Goal: Task Accomplishment & Management: Manage account settings

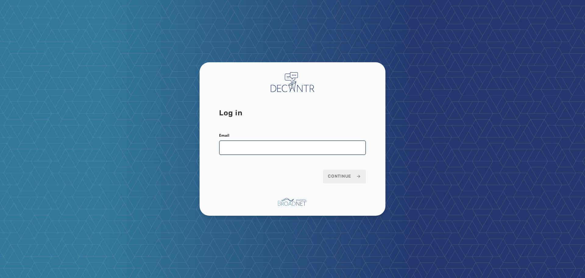
click at [301, 144] on input "Email" at bounding box center [292, 147] width 147 height 15
type input "**********"
click at [350, 175] on span "Continue" at bounding box center [344, 176] width 33 height 6
click at [349, 177] on span "Continue" at bounding box center [344, 176] width 33 height 6
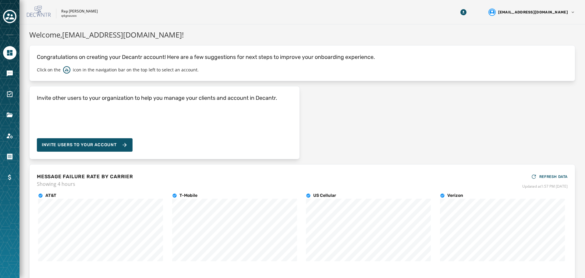
drag, startPoint x: 180, startPoint y: 2, endPoint x: 178, endPoint y: 6, distance: 4.8
click at [180, 2] on div "Rep [PERSON_NAME] q4gnauwx [EMAIL_ADDRESS][DOMAIN_NAME]" at bounding box center [303, 12] width 566 height 24
click at [9, 73] on icon "Navigate to Messaging" at bounding box center [10, 73] width 6 height 6
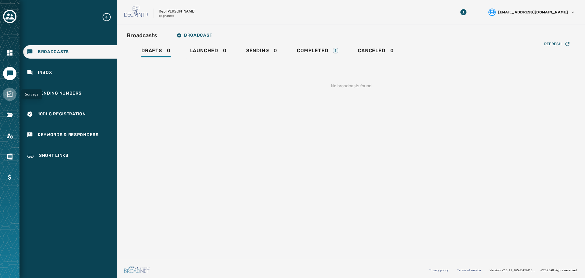
click at [9, 94] on icon "Navigate to Surveys" at bounding box center [9, 94] width 7 height 7
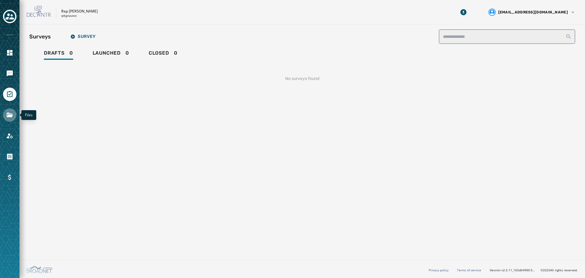
click at [9, 116] on icon "Navigate to Files" at bounding box center [10, 114] width 6 height 5
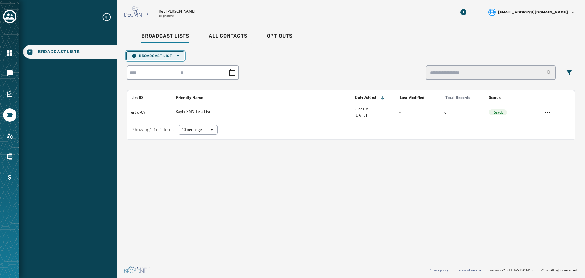
click at [155, 58] on span "Broadcast List Open options" at bounding box center [156, 55] width 48 height 5
click at [161, 66] on span "Upload List" at bounding box center [156, 64] width 48 height 5
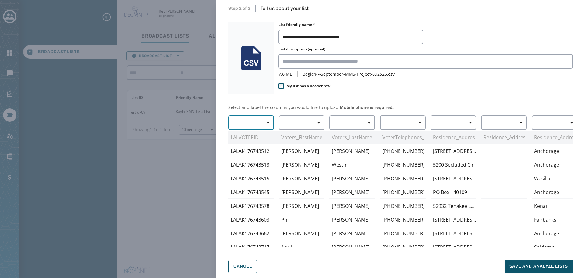
click at [259, 122] on span "button" at bounding box center [266, 122] width 15 height 12
click at [297, 119] on button "button" at bounding box center [302, 122] width 46 height 15
click at [304, 162] on div "First Name" at bounding box center [300, 158] width 43 height 11
click at [352, 119] on button "button" at bounding box center [352, 122] width 46 height 15
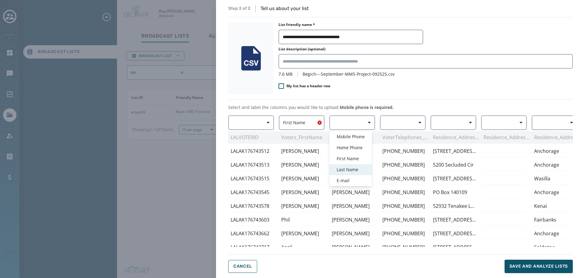
drag, startPoint x: 353, startPoint y: 169, endPoint x: 364, endPoint y: 165, distance: 11.7
click at [353, 170] on span "Last Name" at bounding box center [351, 169] width 28 height 6
click at [408, 118] on button "button" at bounding box center [403, 122] width 46 height 15
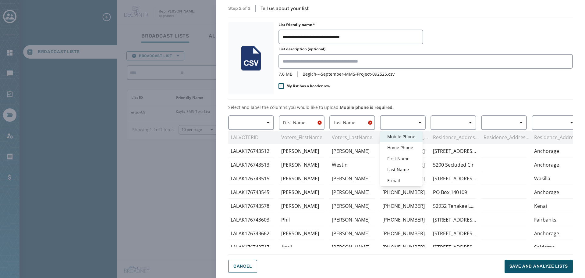
click at [402, 136] on span "Mobile Phone" at bounding box center [401, 137] width 28 height 6
click at [468, 121] on span "button" at bounding box center [468, 122] width 15 height 12
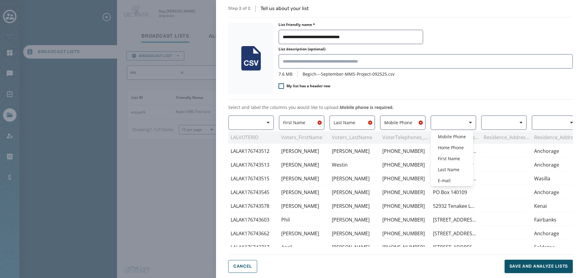
click at [461, 93] on div "**********" at bounding box center [400, 139] width 345 height 268
click at [460, 131] on div "Residence_Addresses_AddressLine 12940 Lupine Rd 5200 Secluded Cir 889 N Elkhorn…" at bounding box center [454, 180] width 46 height 131
click at [461, 123] on button "button" at bounding box center [454, 122] width 46 height 15
click at [465, 87] on div "My list has a header row" at bounding box center [426, 86] width 294 height 7
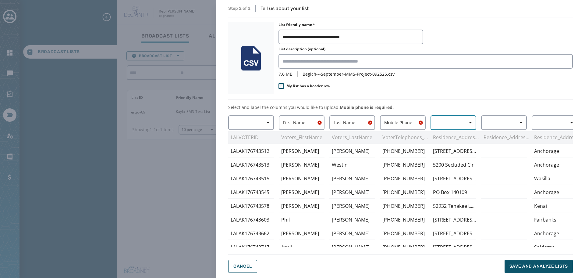
click at [471, 122] on icon "button" at bounding box center [470, 122] width 3 height 3
click at [472, 94] on div "**********" at bounding box center [400, 139] width 345 height 268
click at [245, 124] on button "button" at bounding box center [251, 122] width 46 height 15
click at [492, 98] on div "**********" at bounding box center [400, 139] width 345 height 268
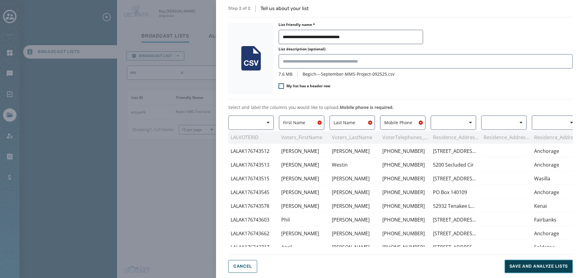
click at [549, 267] on span "Save and analyze lists" at bounding box center [539, 266] width 59 height 6
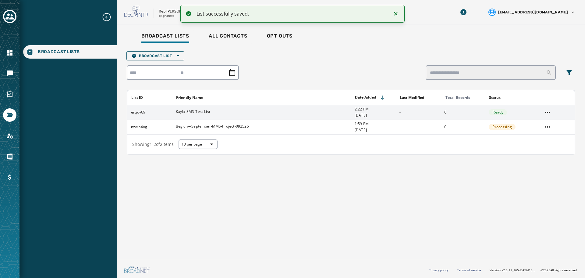
click at [192, 109] on span "Kayla-SMS-Test-List" at bounding box center [193, 111] width 34 height 5
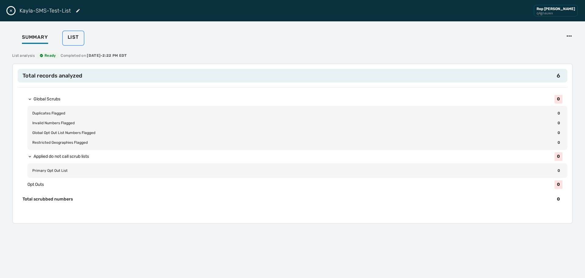
click at [68, 38] on span "List" at bounding box center [73, 37] width 11 height 6
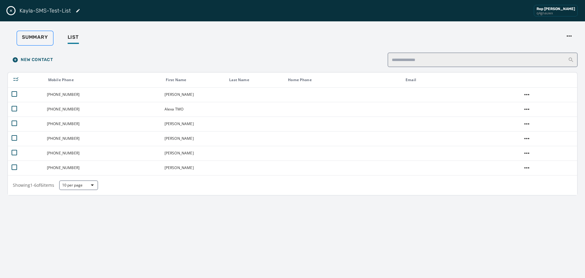
click at [32, 39] on span "Summary" at bounding box center [35, 37] width 26 height 6
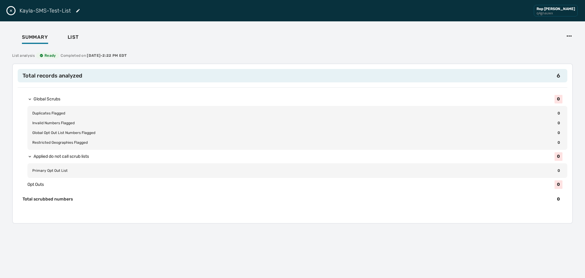
click at [14, 12] on button "Close drawer" at bounding box center [10, 10] width 7 height 7
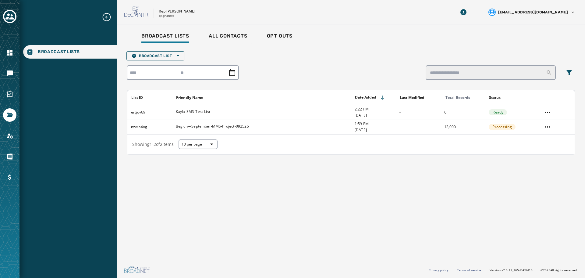
click at [304, 227] on div "Broadcast Lists All Contacts Opt Outs Broadcast List Open options List ID Frien…" at bounding box center [351, 140] width 468 height 233
click at [11, 73] on icon "Navigate to Messaging" at bounding box center [9, 73] width 7 height 7
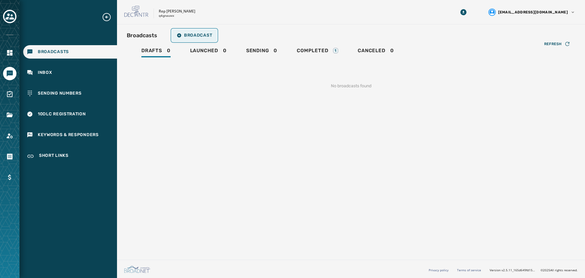
click at [183, 35] on span "Broadcast" at bounding box center [194, 35] width 35 height 5
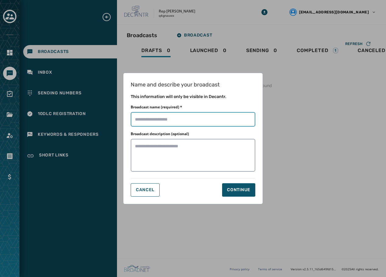
drag, startPoint x: 151, startPoint y: 119, endPoint x: 149, endPoint y: 122, distance: 3.4
click at [151, 119] on input "Broadcast name (required) *" at bounding box center [193, 119] width 125 height 15
type input "**********"
click at [244, 195] on button "Continue" at bounding box center [238, 189] width 33 height 13
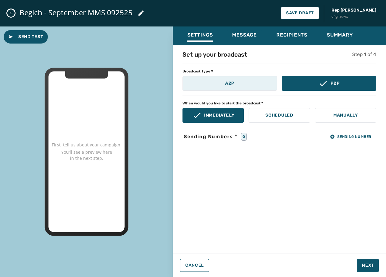
click at [251, 86] on button "A2P" at bounding box center [230, 83] width 94 height 15
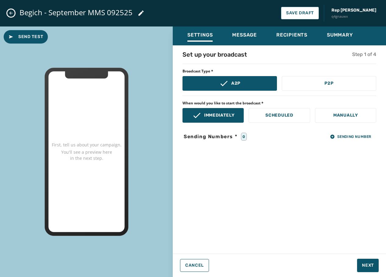
click at [216, 178] on div "Set up your broadcast Step 1 of 4 Broadcast Type * A2P P2P When would you like …" at bounding box center [279, 147] width 213 height 195
click at [285, 115] on p "Scheduled" at bounding box center [279, 115] width 28 height 6
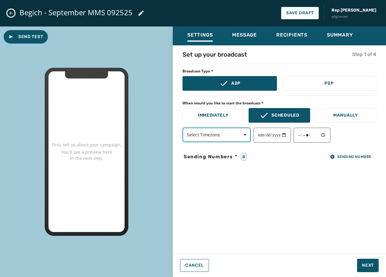
click at [228, 134] on span "Select Timezone" at bounding box center [217, 135] width 60 height 6
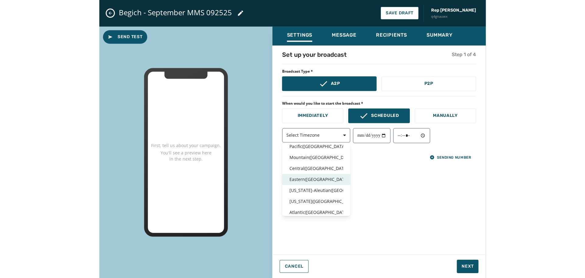
scroll to position [30, 0]
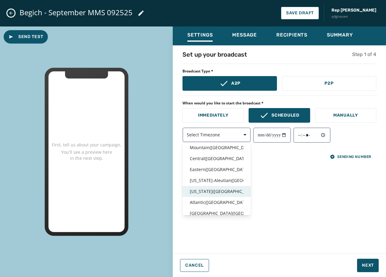
click at [213, 194] on p "Alaska ( USA )" at bounding box center [217, 192] width 54 height 6
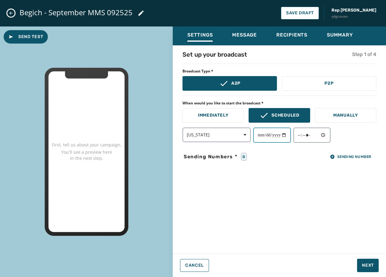
click at [269, 137] on input "date" at bounding box center [272, 135] width 38 height 15
click at [291, 130] on input "date" at bounding box center [272, 135] width 38 height 15
click at [290, 135] on input "date" at bounding box center [272, 135] width 38 height 15
type input "**********"
click at [317, 136] on input "time" at bounding box center [312, 135] width 37 height 15
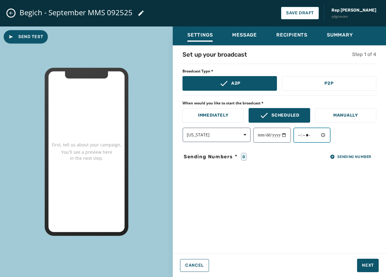
click at [328, 133] on input "time" at bounding box center [312, 135] width 37 height 15
type input "*****"
click at [245, 178] on div "**********" at bounding box center [279, 147] width 213 height 195
click at [313, 137] on input "*****" at bounding box center [312, 135] width 37 height 15
click at [330, 136] on input "*****" at bounding box center [312, 135] width 37 height 15
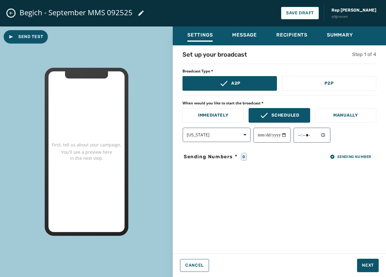
click at [232, 208] on div "**********" at bounding box center [279, 147] width 213 height 195
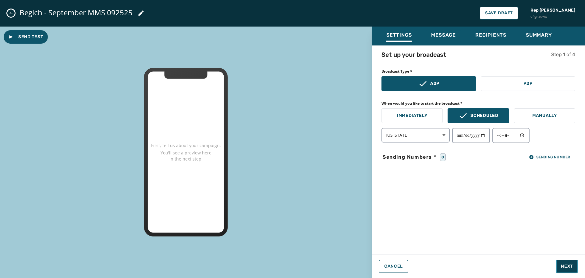
click at [572, 268] on span "Next" at bounding box center [567, 266] width 12 height 6
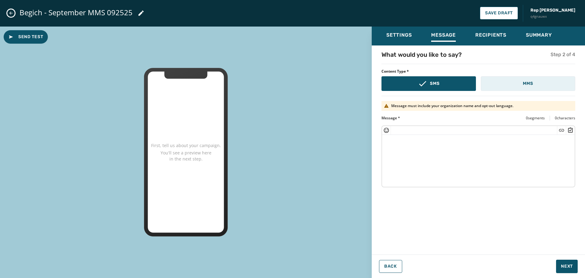
click at [511, 84] on button "MMS" at bounding box center [528, 83] width 94 height 15
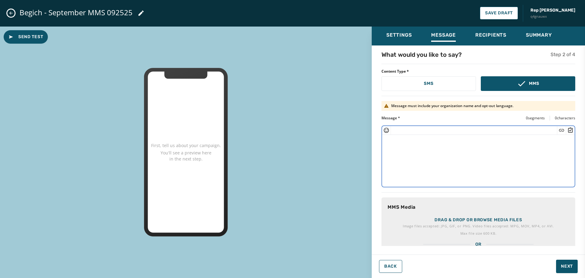
click at [424, 141] on textarea at bounding box center [478, 160] width 193 height 50
paste textarea "**********"
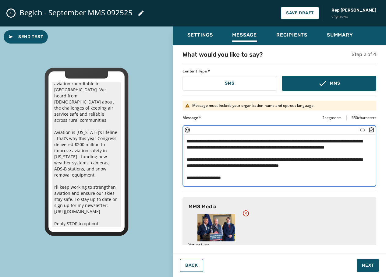
scroll to position [20, 0]
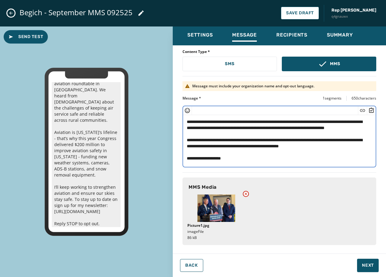
click at [225, 159] on textarea "**********" at bounding box center [277, 140] width 188 height 50
click at [224, 160] on textarea "**********" at bounding box center [277, 140] width 188 height 50
type textarea "**********"
click at [21, 33] on button "Send Test" at bounding box center [26, 36] width 44 height 13
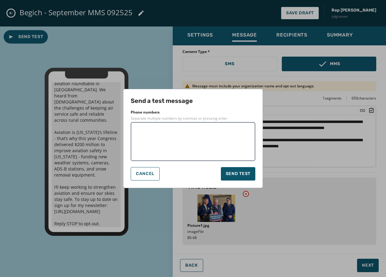
click at [142, 132] on textarea at bounding box center [193, 141] width 116 height 30
click at [180, 142] on textarea "**********" at bounding box center [193, 141] width 116 height 30
type textarea "**********"
click at [242, 175] on span "Send test" at bounding box center [238, 174] width 25 height 6
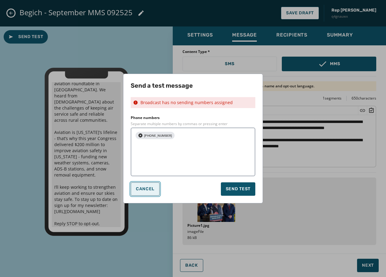
click at [140, 187] on span "Cancel" at bounding box center [145, 189] width 19 height 5
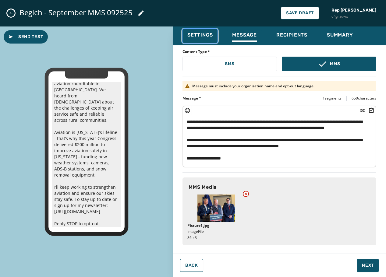
click at [196, 34] on span "Settings" at bounding box center [199, 35] width 25 height 6
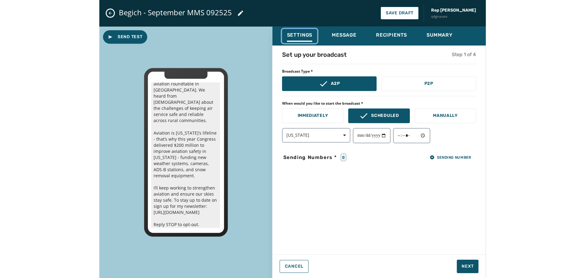
scroll to position [0, 0]
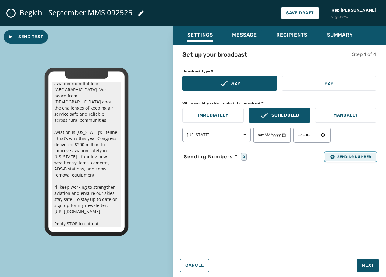
click at [332, 159] on icon "button" at bounding box center [332, 157] width 5 height 5
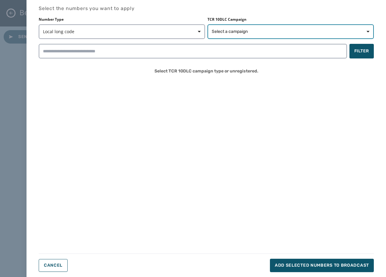
click at [233, 32] on span "Select a campaign" at bounding box center [230, 32] width 36 height 6
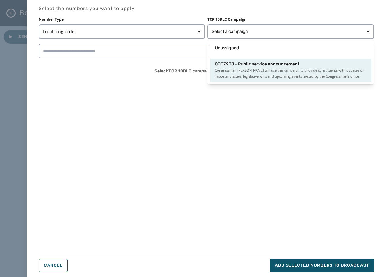
click at [240, 68] on span "Congressman [PERSON_NAME] will use this campaign to provide constituents with u…" at bounding box center [291, 73] width 152 height 12
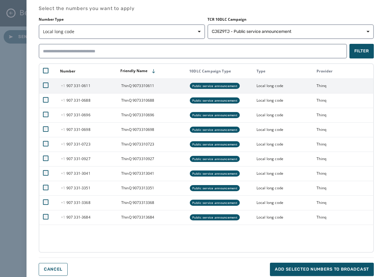
click at [41, 83] on td at bounding box center [48, 86] width 18 height 15
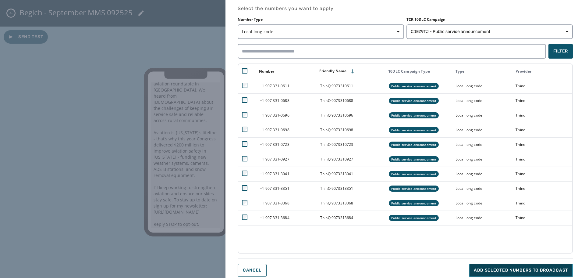
click at [514, 270] on span "Add selected numbers to broadcast" at bounding box center [521, 270] width 94 height 6
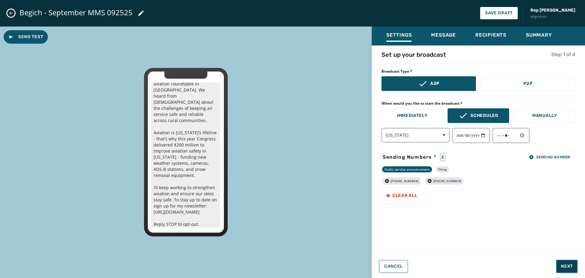
click at [569, 269] on span "Next" at bounding box center [567, 266] width 12 height 6
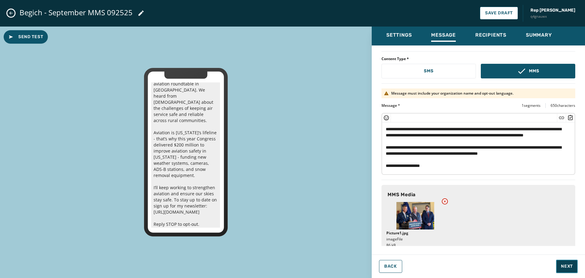
scroll to position [19, 0]
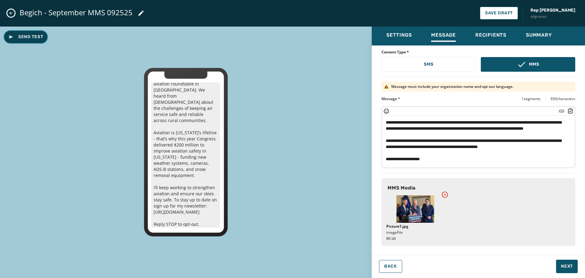
click at [26, 36] on span "Send Test" at bounding box center [26, 37] width 34 height 6
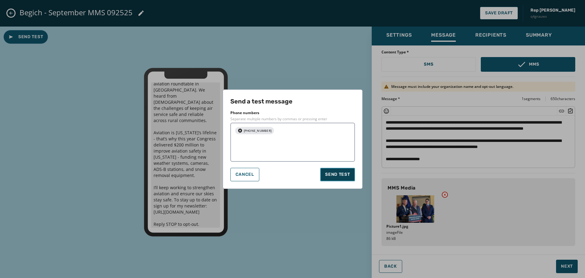
click at [343, 174] on span "Send test" at bounding box center [337, 174] width 25 height 6
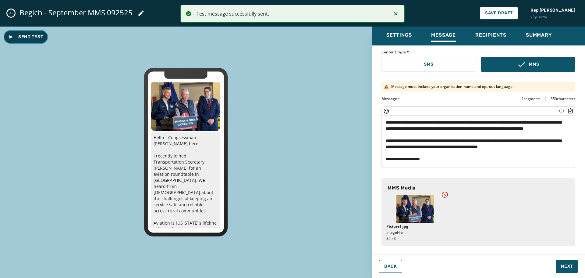
scroll to position [0, 0]
click at [247, 57] on div "Send Test Hello—Congressman Nick Begich here. I recently joined Transportation …" at bounding box center [186, 152] width 372 height 251
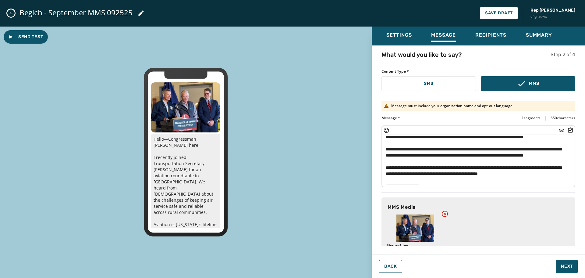
scroll to position [43, 0]
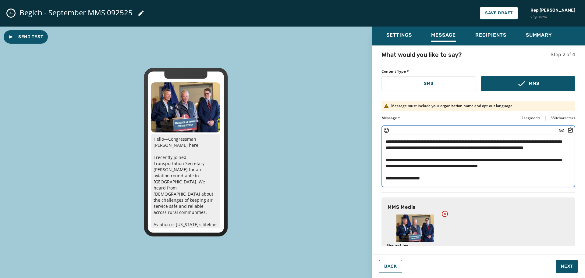
click at [547, 158] on textarea "**********" at bounding box center [476, 160] width 188 height 50
click at [548, 159] on textarea "**********" at bounding box center [476, 160] width 188 height 50
click at [553, 160] on textarea "**********" at bounding box center [476, 160] width 188 height 50
drag, startPoint x: 400, startPoint y: 166, endPoint x: 421, endPoint y: 181, distance: 25.4
click at [401, 166] on textarea "**********" at bounding box center [476, 160] width 188 height 50
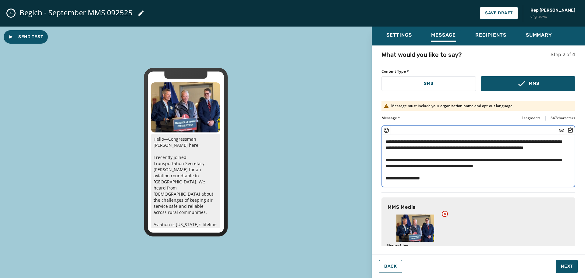
click at [469, 164] on textarea "**********" at bounding box center [476, 160] width 188 height 50
click at [426, 166] on textarea "**********" at bounding box center [476, 160] width 188 height 50
type textarea "**********"
click at [449, 185] on div "**********" at bounding box center [479, 156] width 194 height 62
click at [450, 180] on textarea "**********" at bounding box center [476, 160] width 188 height 50
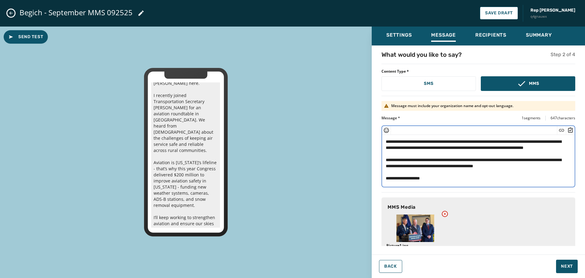
scroll to position [92, 0]
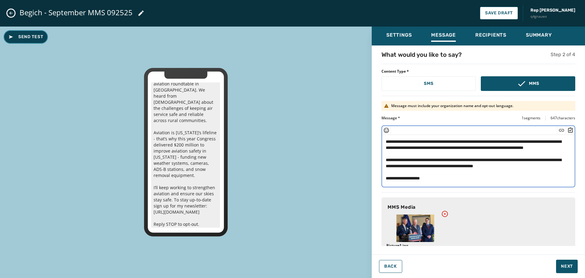
click at [21, 38] on span "Send Test" at bounding box center [26, 37] width 34 height 6
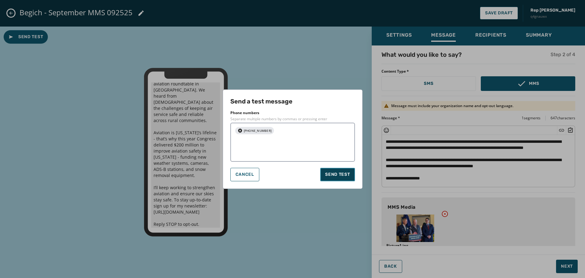
click at [344, 176] on span "Send test" at bounding box center [337, 174] width 25 height 6
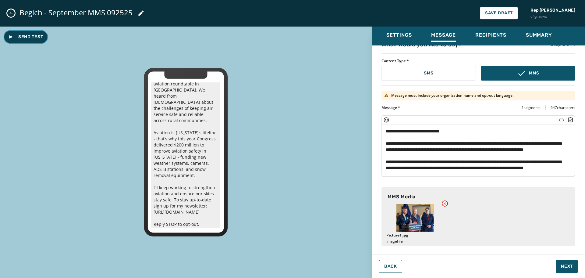
scroll to position [19, 0]
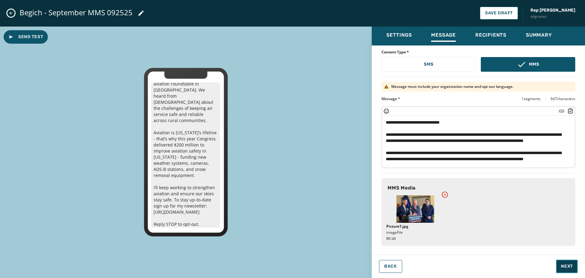
click at [565, 267] on span "Next" at bounding box center [567, 266] width 12 height 6
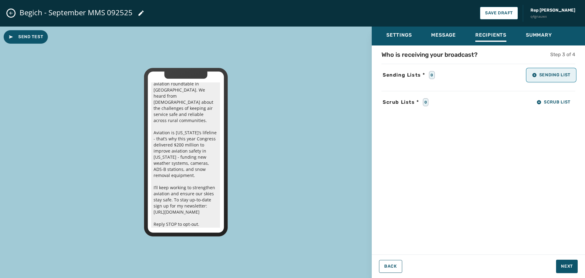
click at [534, 76] on icon "button" at bounding box center [534, 75] width 4 height 4
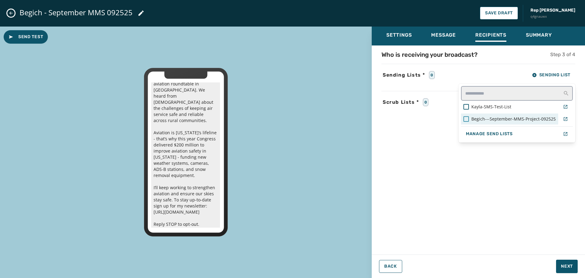
click at [467, 119] on div at bounding box center [466, 118] width 5 height 5
click at [411, 179] on div "Who is receiving your broadcast? Step 3 of 4 Sending Lists * 1 Sending List Kay…" at bounding box center [478, 147] width 213 height 195
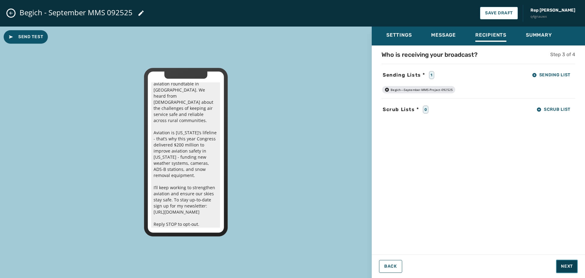
click at [572, 269] on button "Next" at bounding box center [567, 265] width 22 height 13
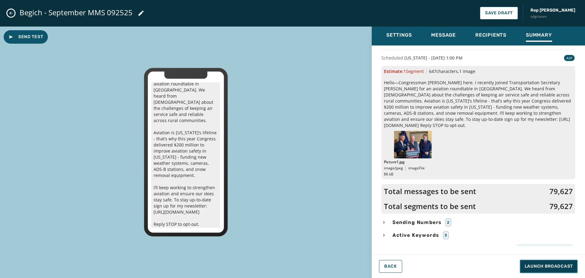
scroll to position [22, 0]
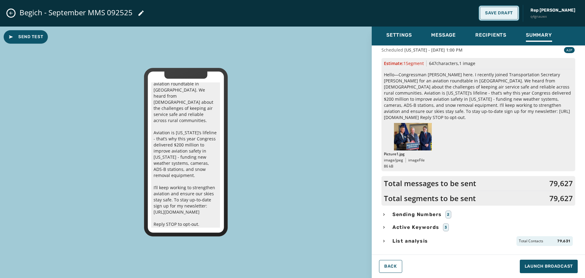
click at [510, 9] on button "Save Draft" at bounding box center [499, 13] width 38 height 13
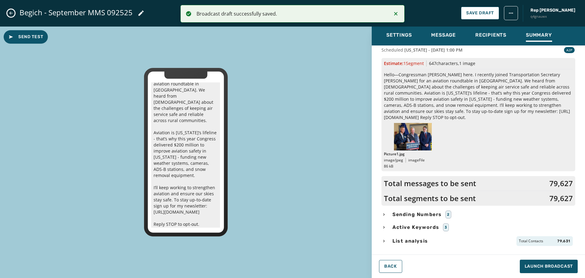
click at [385, 229] on icon "button" at bounding box center [384, 227] width 5 height 5
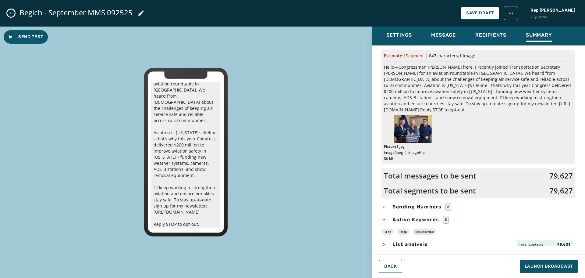
scroll to position [33, 0]
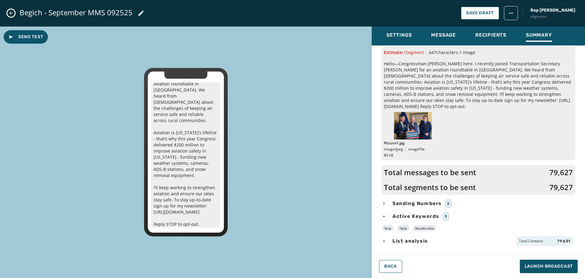
click at [383, 240] on icon "button" at bounding box center [384, 240] width 5 height 5
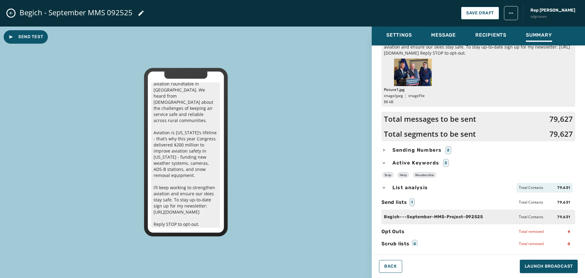
scroll to position [89, 0]
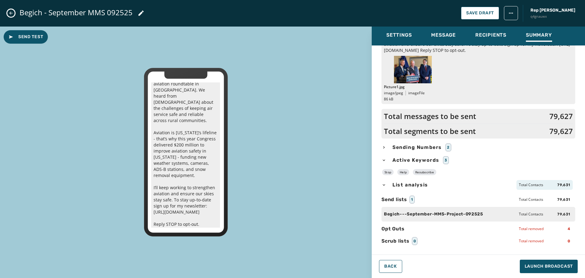
click at [386, 146] on div "Sending Numbers 2" at bounding box center [479, 147] width 194 height 8
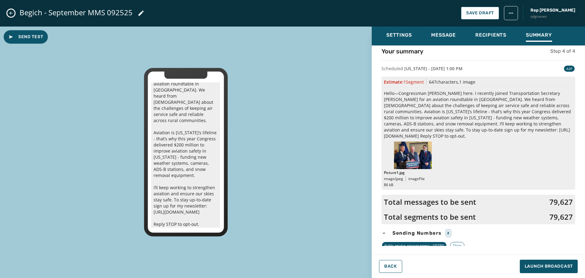
scroll to position [0, 0]
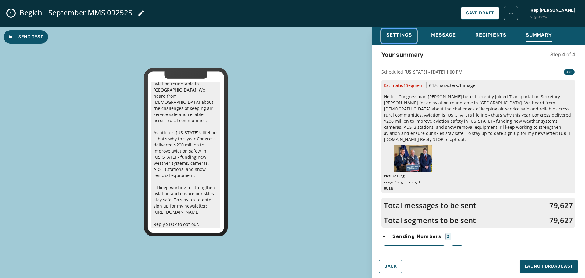
click at [401, 37] on span "Settings" at bounding box center [398, 35] width 25 height 6
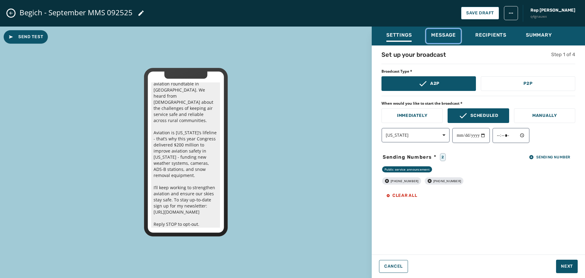
click at [444, 37] on span "Message" at bounding box center [443, 35] width 25 height 6
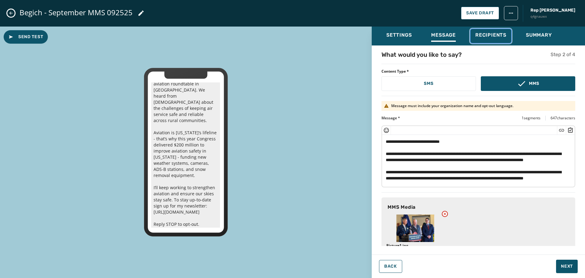
click at [484, 32] on span "Recipients" at bounding box center [490, 35] width 31 height 6
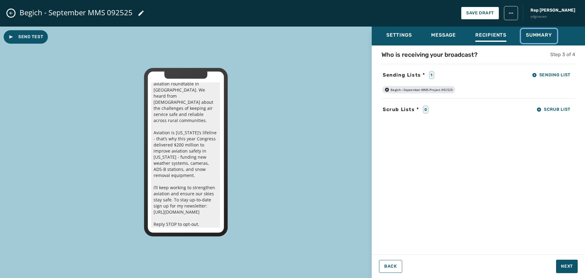
click at [537, 31] on button "Summary" at bounding box center [539, 36] width 36 height 14
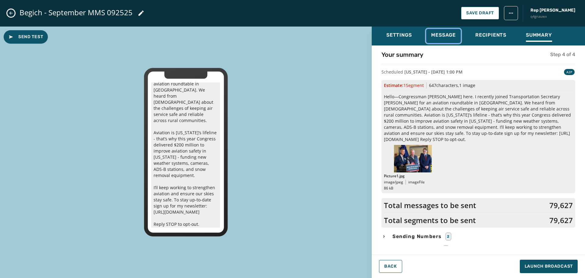
click at [436, 34] on span "Message" at bounding box center [443, 35] width 25 height 6
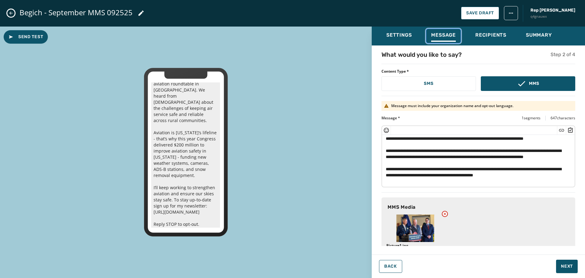
scroll to position [43, 0]
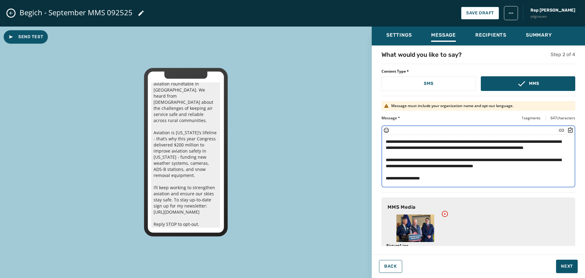
click at [416, 180] on textarea "**********" at bounding box center [476, 160] width 188 height 50
click at [426, 179] on textarea "**********" at bounding box center [476, 160] width 188 height 50
type textarea "**********"
click at [568, 264] on span "Next" at bounding box center [567, 266] width 12 height 6
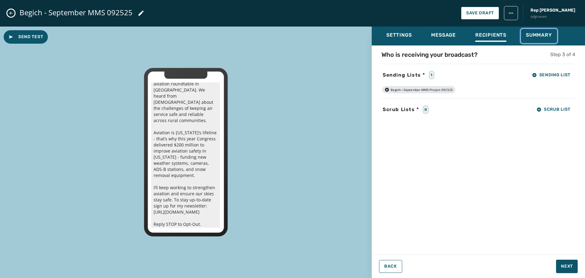
click at [535, 33] on span "Summary" at bounding box center [539, 35] width 26 height 6
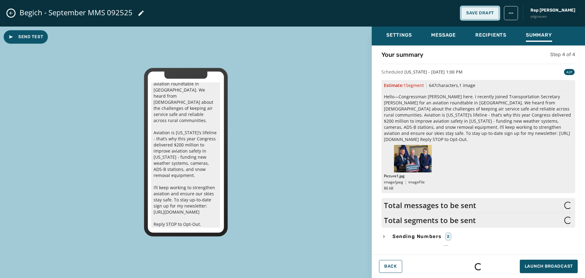
click at [487, 14] on span "Save Draft" at bounding box center [480, 13] width 28 height 5
click at [23, 36] on span "Send Test" at bounding box center [26, 37] width 34 height 6
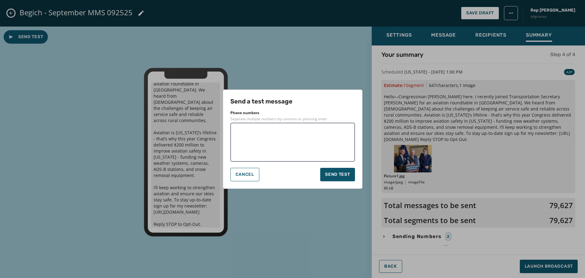
click at [307, 142] on textarea at bounding box center [293, 142] width 116 height 30
type textarea "**********"
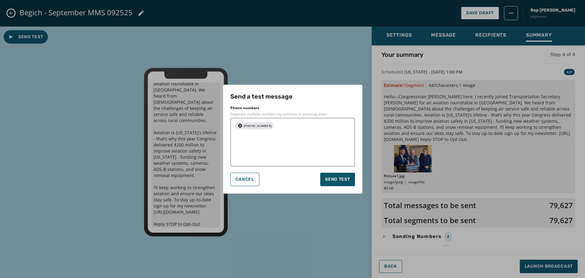
click at [287, 90] on div "Send a test message Phone numbers Separate multiple numbers by commas or pressi…" at bounding box center [293, 138] width 140 height 109
click at [339, 176] on span "Send test" at bounding box center [337, 179] width 25 height 6
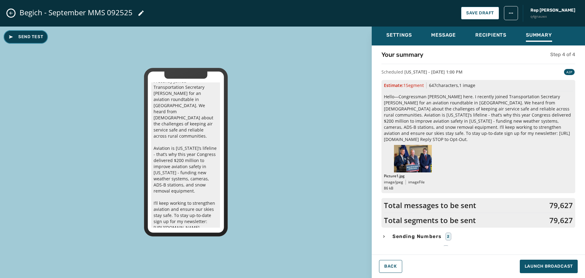
scroll to position [61, 0]
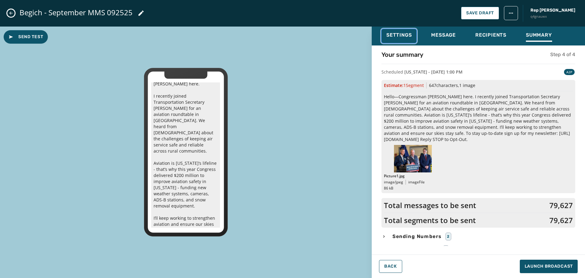
click at [392, 34] on span "Settings" at bounding box center [398, 35] width 25 height 6
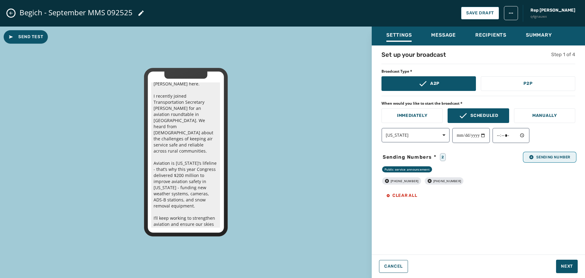
click at [540, 157] on span "Sending Number" at bounding box center [549, 157] width 41 height 5
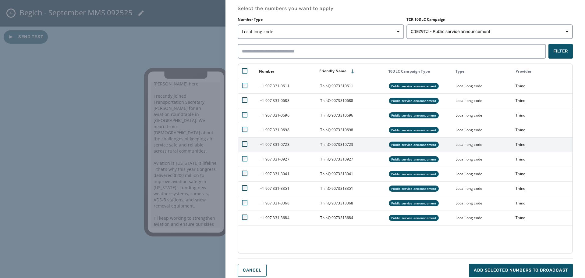
click at [241, 144] on td at bounding box center [247, 144] width 18 height 15
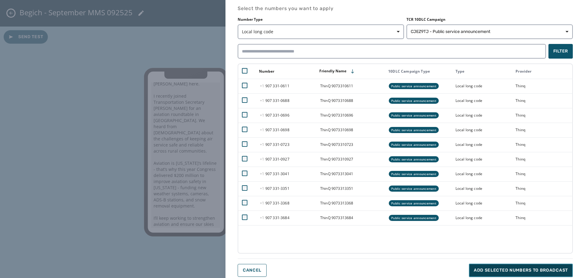
drag, startPoint x: 513, startPoint y: 269, endPoint x: 514, endPoint y: 272, distance: 3.5
click at [513, 269] on span "Add selected numbers to broadcast" at bounding box center [521, 270] width 94 height 6
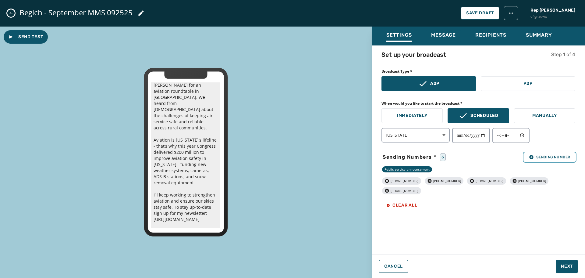
scroll to position [92, 0]
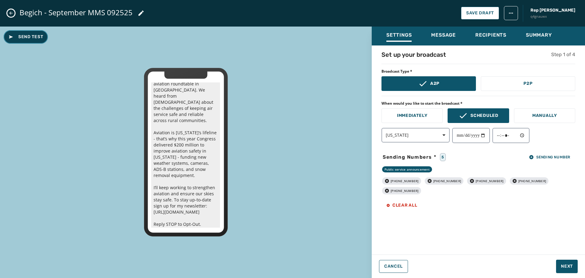
click at [29, 39] on span "Send Test" at bounding box center [26, 37] width 34 height 6
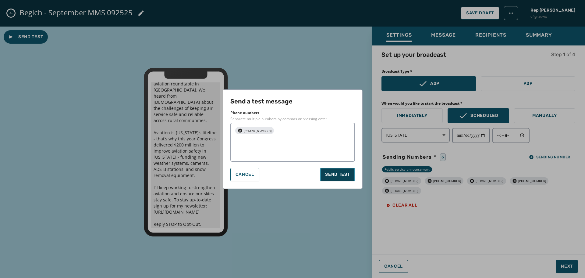
drag, startPoint x: 346, startPoint y: 173, endPoint x: 346, endPoint y: 176, distance: 3.7
click at [347, 173] on span "Send test" at bounding box center [337, 174] width 25 height 6
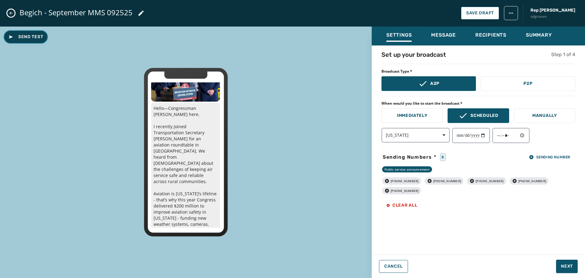
scroll to position [0, 0]
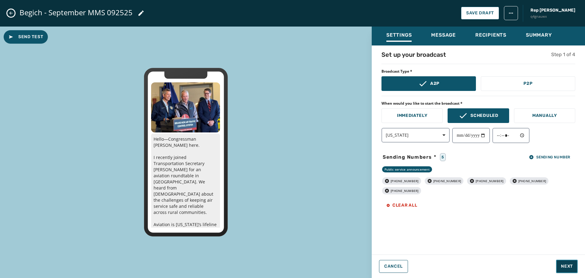
click at [569, 264] on span "Next" at bounding box center [567, 266] width 12 height 6
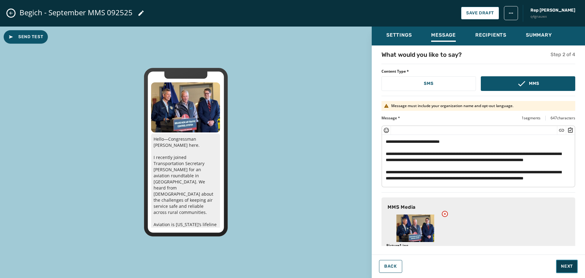
click at [571, 268] on span "Next" at bounding box center [567, 266] width 12 height 6
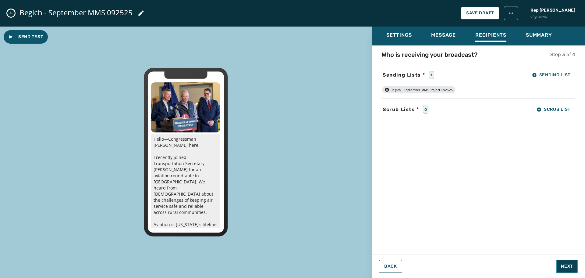
click at [571, 268] on span "Next" at bounding box center [567, 266] width 12 height 6
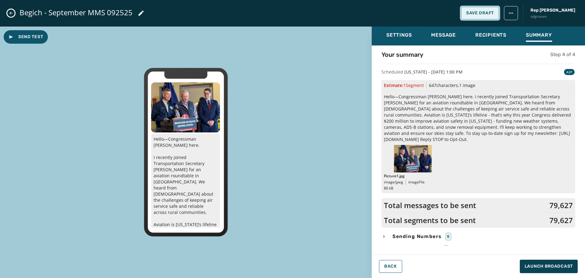
click at [490, 13] on span "Save Draft" at bounding box center [480, 13] width 28 height 5
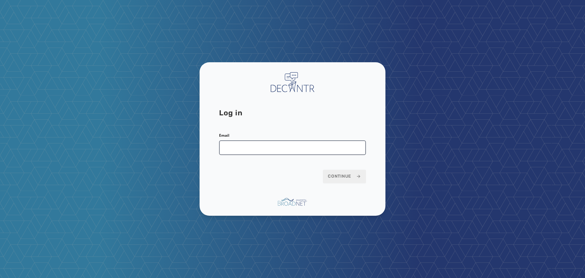
click at [275, 151] on input "Email" at bounding box center [292, 147] width 147 height 15
type input "**********"
click at [336, 170] on button "Continue" at bounding box center [344, 175] width 43 height 13
click at [352, 179] on span "Continue" at bounding box center [344, 176] width 33 height 6
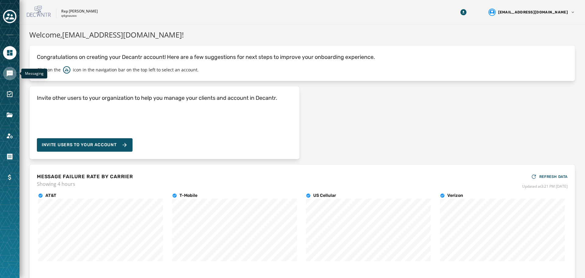
click at [12, 77] on icon "Navigate to Messaging" at bounding box center [9, 73] width 7 height 7
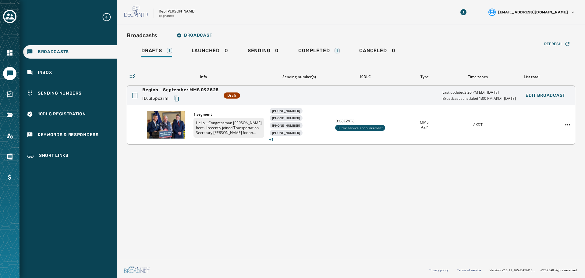
click at [332, 114] on div "1 segment Hello—Congressman Nick Begich here. I recently joined Transportation …" at bounding box center [351, 124] width 448 height 39
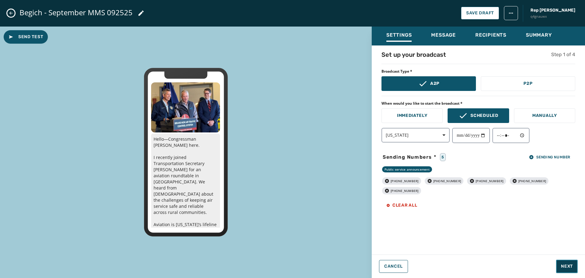
click at [567, 267] on span "Next" at bounding box center [567, 266] width 12 height 6
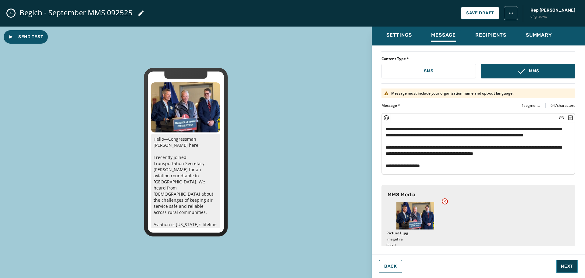
scroll to position [19, 0]
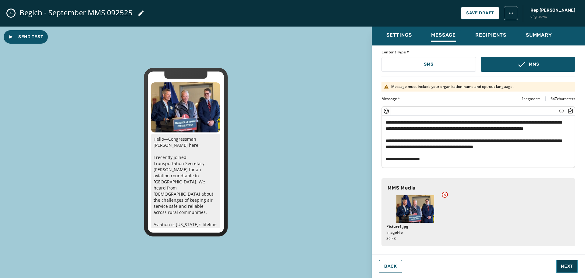
click at [562, 264] on span "Next" at bounding box center [567, 266] width 12 height 6
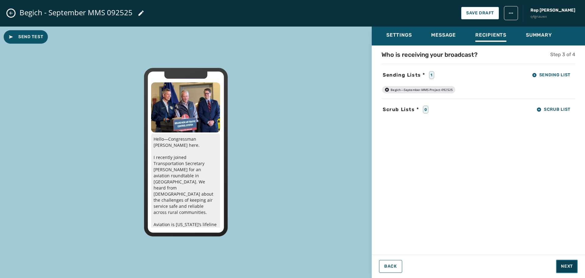
click at [571, 261] on button "Next" at bounding box center [567, 265] width 22 height 13
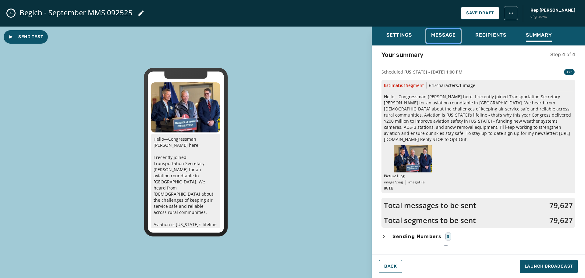
click at [446, 37] on span "Message" at bounding box center [443, 35] width 25 height 6
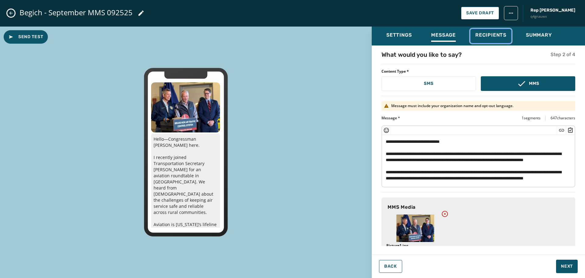
click at [487, 37] on span "Recipients" at bounding box center [490, 35] width 31 height 6
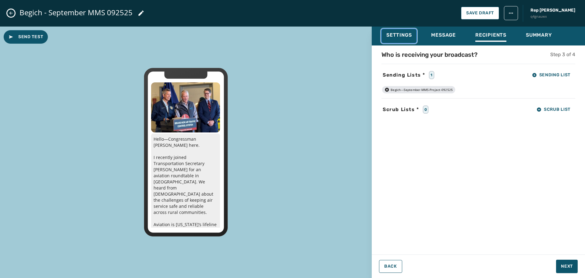
click at [396, 37] on span "Settings" at bounding box center [398, 35] width 25 height 6
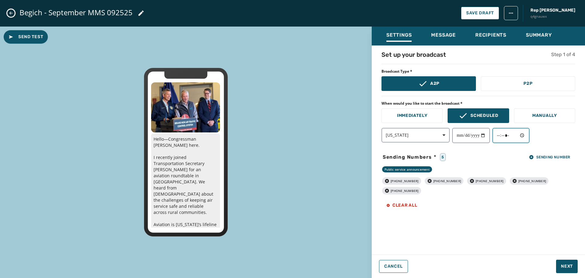
click at [528, 135] on input "*****" at bounding box center [511, 135] width 37 height 15
type input "*****"
click at [560, 129] on div "**********" at bounding box center [479, 135] width 194 height 15
click at [568, 264] on span "Next" at bounding box center [567, 266] width 12 height 6
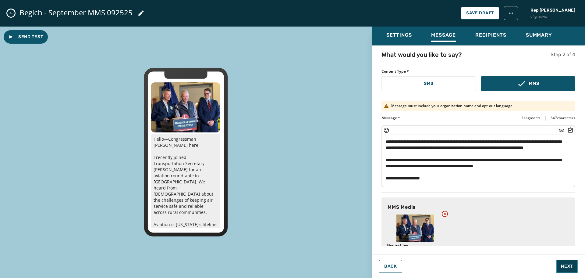
scroll to position [43, 0]
click at [566, 266] on span "Next" at bounding box center [567, 266] width 12 height 6
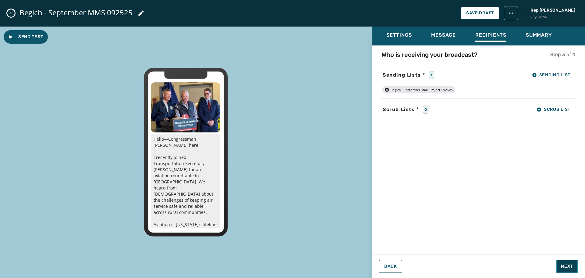
click at [569, 264] on span "Next" at bounding box center [567, 266] width 12 height 6
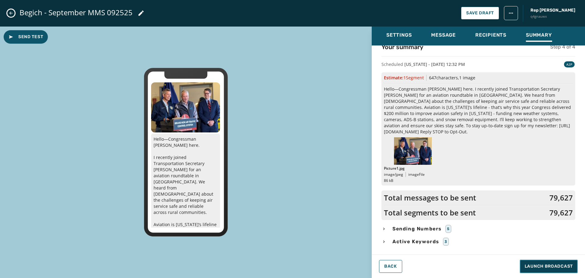
scroll to position [0, 0]
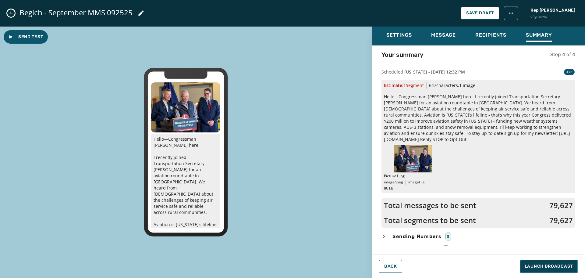
click at [548, 267] on span "Launch Broadcast" at bounding box center [549, 266] width 48 height 6
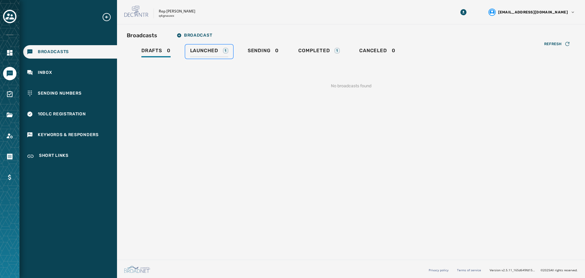
click at [212, 49] on span "Launched" at bounding box center [204, 51] width 28 height 6
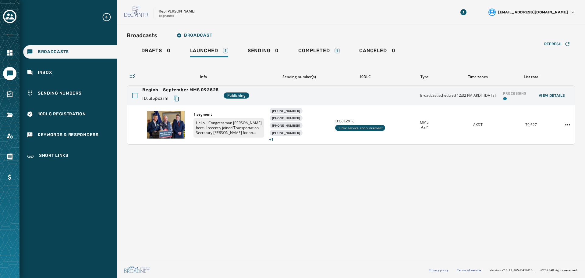
click at [208, 154] on div "Broadcasts Broadcast Drafts 0 Launched 1 Sending 0 Completed 1 Canceled 0 Refre…" at bounding box center [351, 140] width 468 height 233
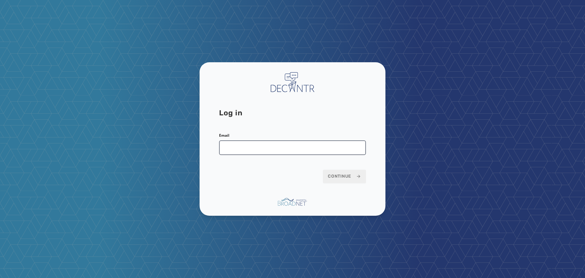
click at [263, 151] on input "Email" at bounding box center [292, 147] width 147 height 15
type input "**********"
click at [347, 179] on button "Continue" at bounding box center [344, 175] width 43 height 13
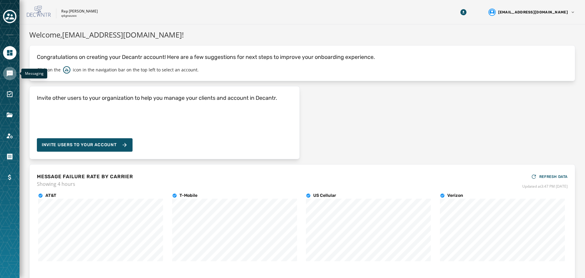
click at [10, 74] on icon "Navigate to Messaging" at bounding box center [10, 73] width 6 height 6
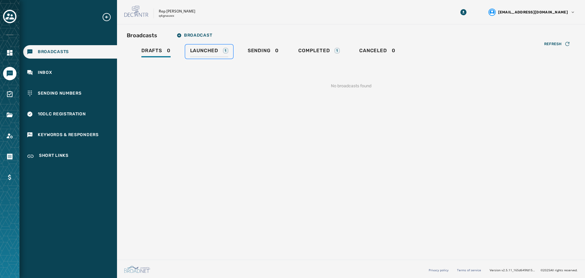
click at [206, 53] on span "Launched" at bounding box center [204, 51] width 28 height 6
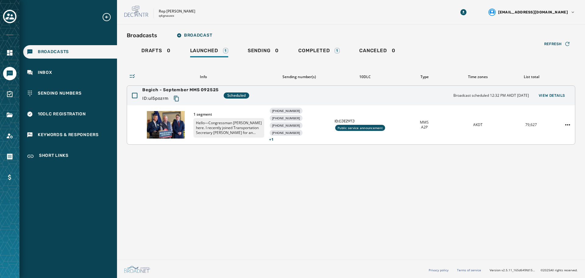
click at [547, 91] on div "Begich - September MMS 092525 ID: ul5pozrm Scheduled Broadcast scheduled 12:32 …" at bounding box center [351, 96] width 448 height 20
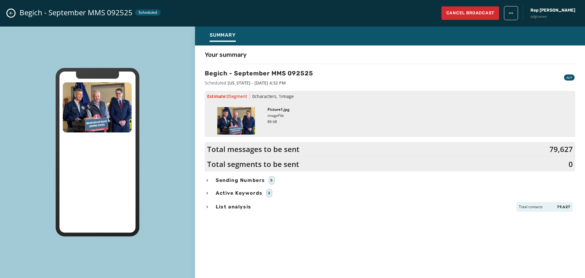
click at [550, 94] on div "Broadcasts Broadcast Drafts 0 Launched 1 Sending 0 Completed 1 Canceled 0 Refre…" at bounding box center [351, 86] width 449 height 115
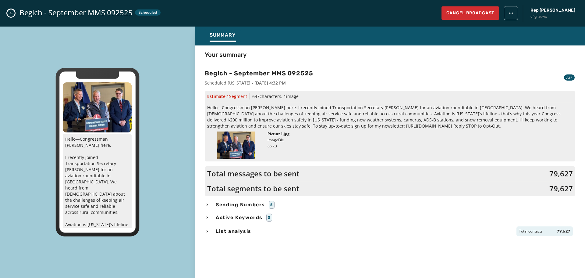
drag, startPoint x: 413, startPoint y: 126, endPoint x: 205, endPoint y: 107, distance: 208.7
click at [205, 107] on div "Estimate: 1 Segment 647 characters , 1 image Hello—Congressman [PERSON_NAME] he…" at bounding box center [390, 126] width 371 height 70
copy span "Hello—Congressman [PERSON_NAME] here. I recently joined Transportation Secretar…"
click at [302, 248] on div "Your summary Begich - September MMS 092525 Scheduled [US_STATE] - [DATE] 4:32 P…" at bounding box center [390, 159] width 390 height 219
click at [222, 231] on span "List analysis" at bounding box center [234, 230] width 38 height 7
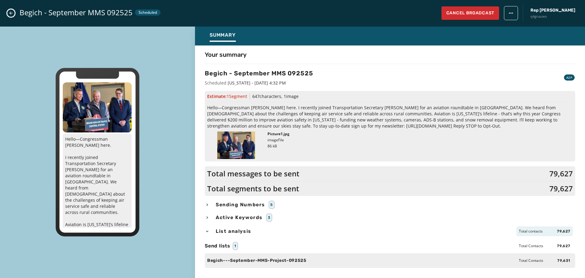
click at [205, 229] on icon "button" at bounding box center [207, 231] width 5 height 5
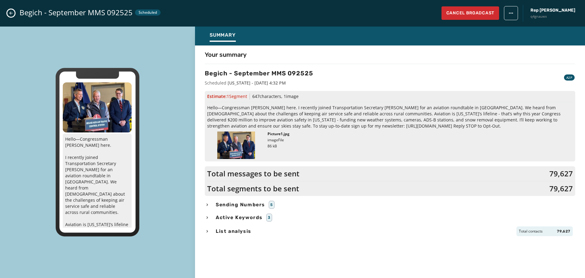
click at [175, 49] on div "Hello—Congressman [PERSON_NAME] here. I recently joined Transportation Secretar…" at bounding box center [97, 152] width 195 height 251
click at [12, 15] on icon "Close admin drawer" at bounding box center [11, 13] width 5 height 5
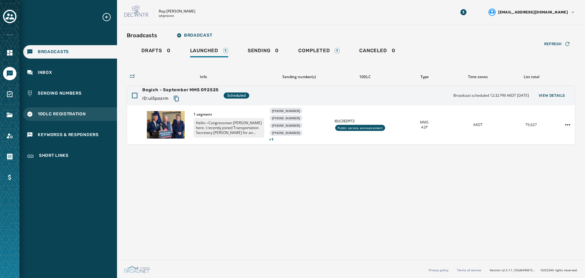
click at [60, 112] on span "10DLC Registration" at bounding box center [62, 114] width 48 height 6
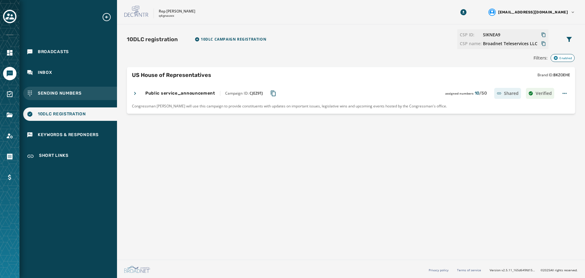
click at [77, 93] on span "Sending Numbers" at bounding box center [60, 93] width 44 height 6
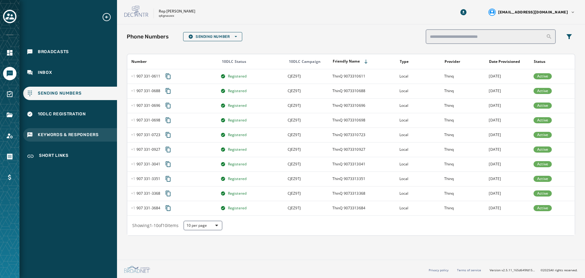
click at [76, 130] on div "Keywords & Responders" at bounding box center [70, 134] width 94 height 13
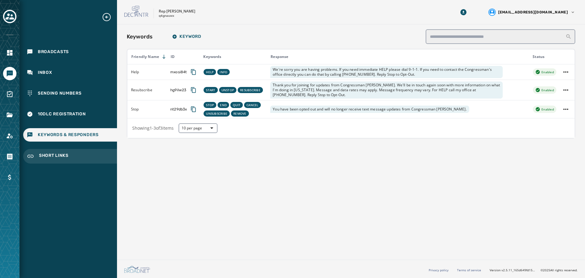
click at [62, 158] on span "Short Links" at bounding box center [54, 155] width 30 height 7
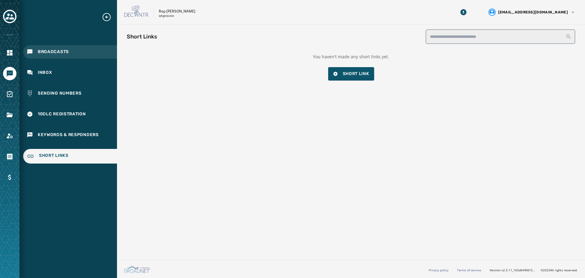
click at [60, 51] on span "Broadcasts" at bounding box center [53, 52] width 31 height 6
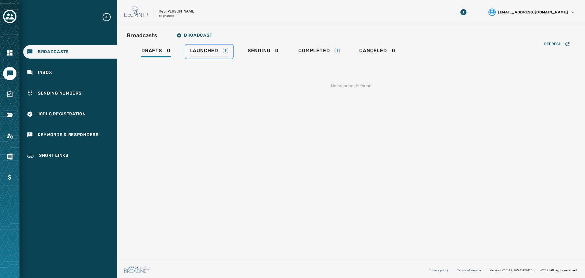
click at [205, 48] on span "Launched" at bounding box center [204, 51] width 28 height 6
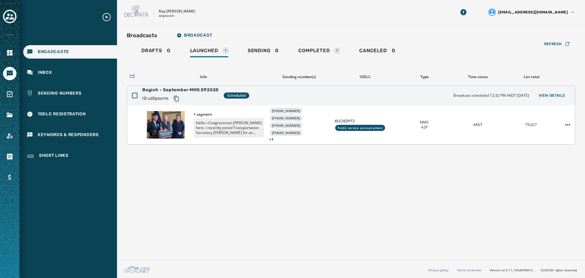
click at [240, 130] on p "Hello—Congressman [PERSON_NAME] here. I recently joined Transportation Secretar…" at bounding box center [229, 128] width 71 height 20
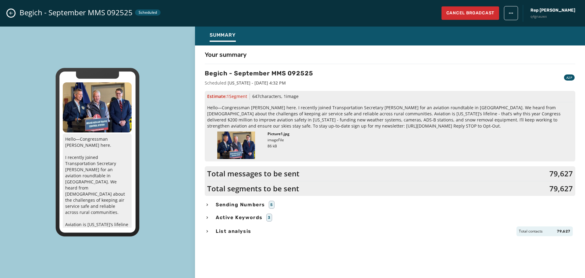
click at [11, 14] on icon "Close admin drawer" at bounding box center [11, 13] width 5 height 5
